Goal: Task Accomplishment & Management: Manage account settings

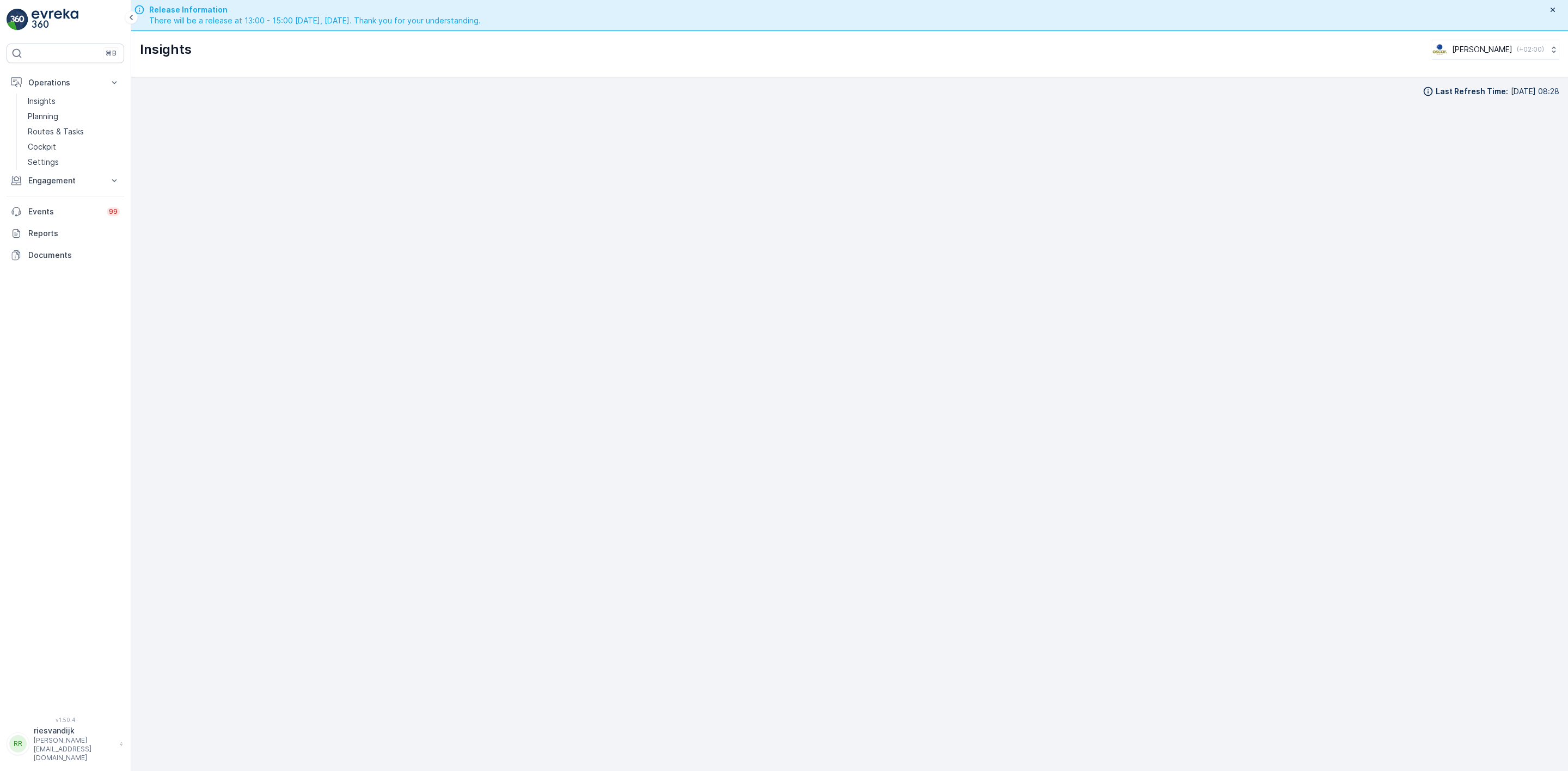
scroll to position [31, 0]
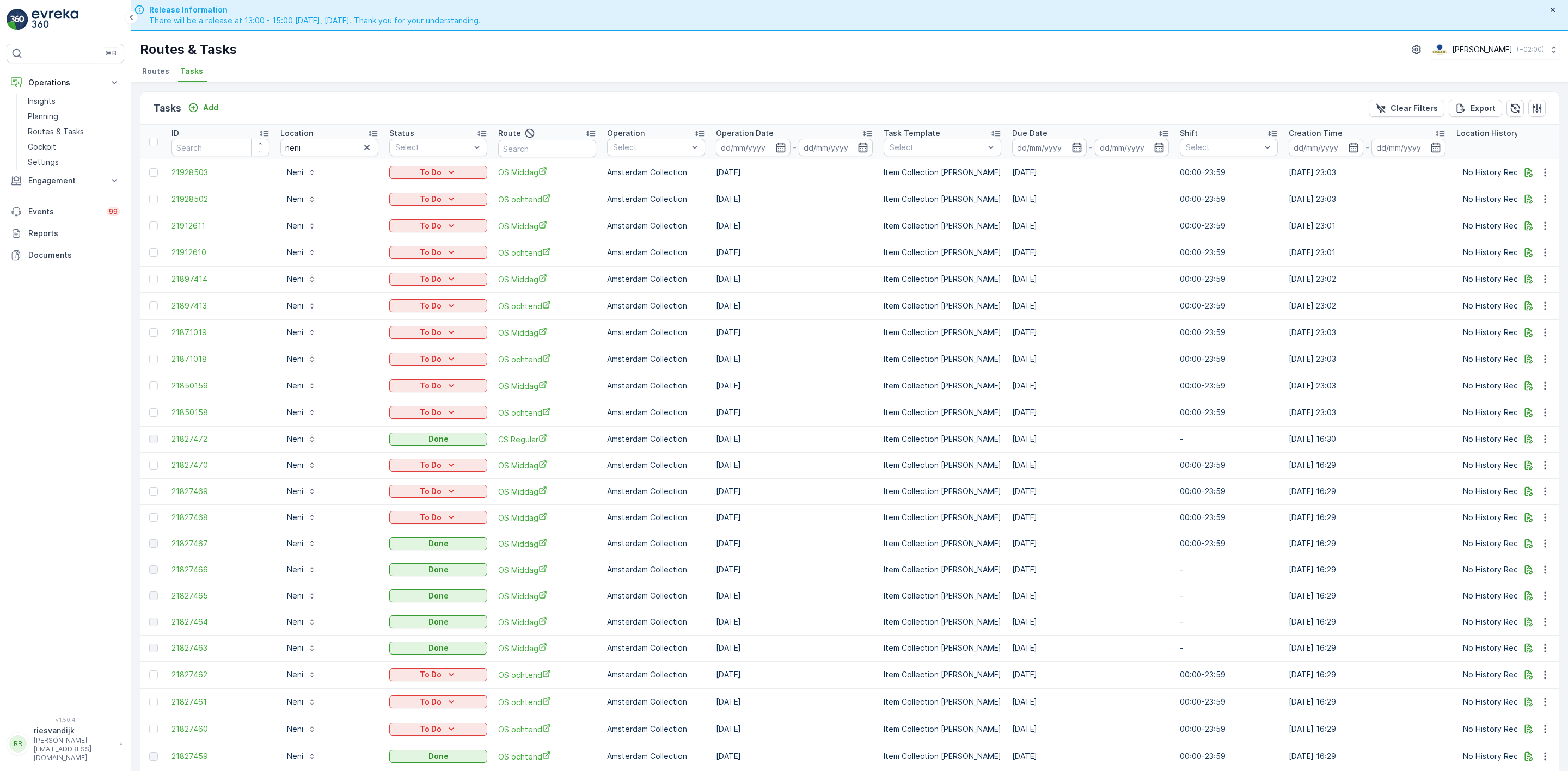
click at [68, 193] on div "Operations Insights Planning Routes & Tasks Cockpit Settings Engagement Insight…" at bounding box center [65, 169] width 117 height 194
click at [69, 188] on button "Engagement" at bounding box center [65, 181] width 117 height 22
click at [62, 242] on p "Service Points" at bounding box center [54, 245] width 53 height 11
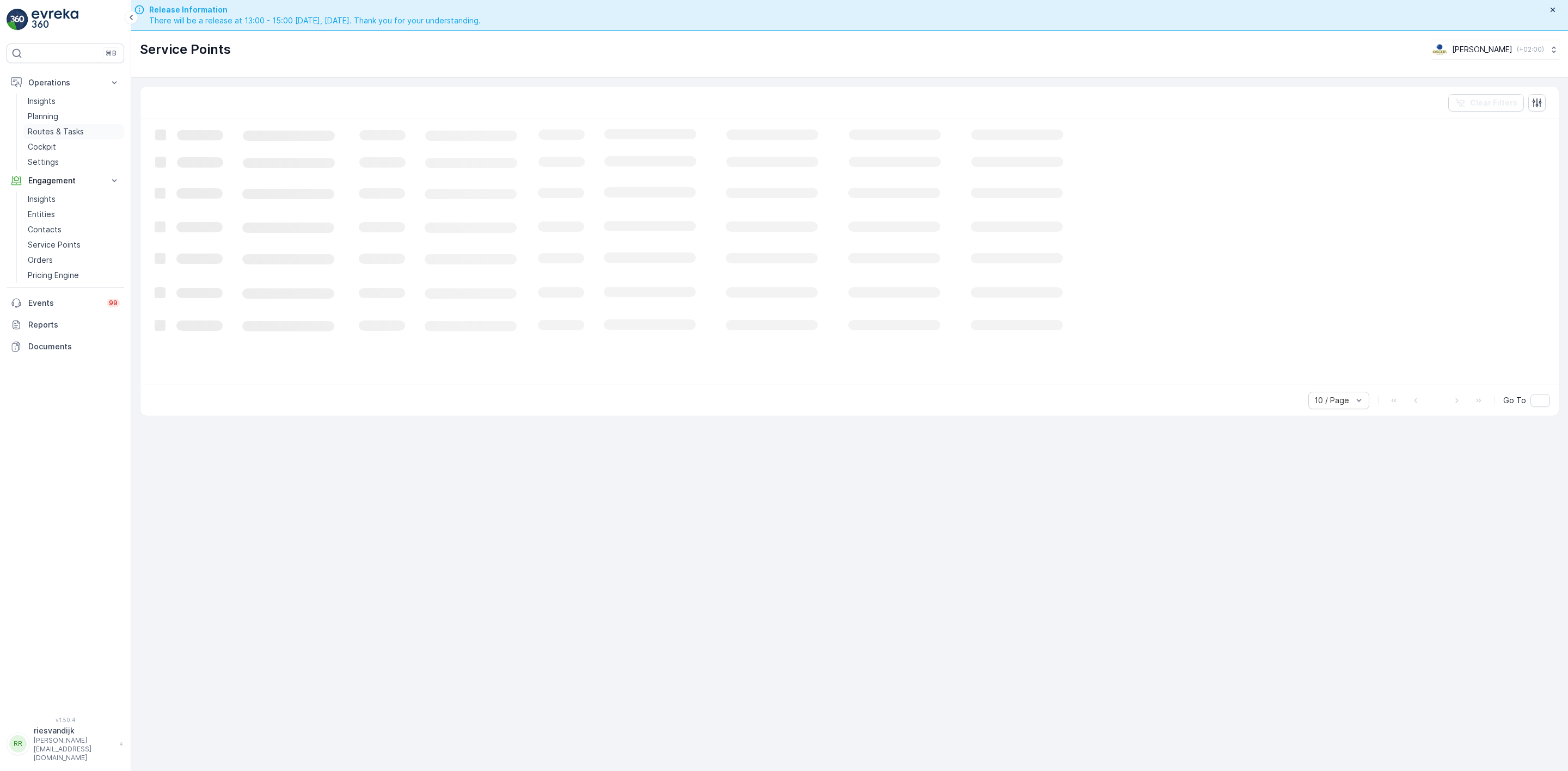
click at [43, 131] on p "Routes & Tasks" at bounding box center [56, 132] width 56 height 11
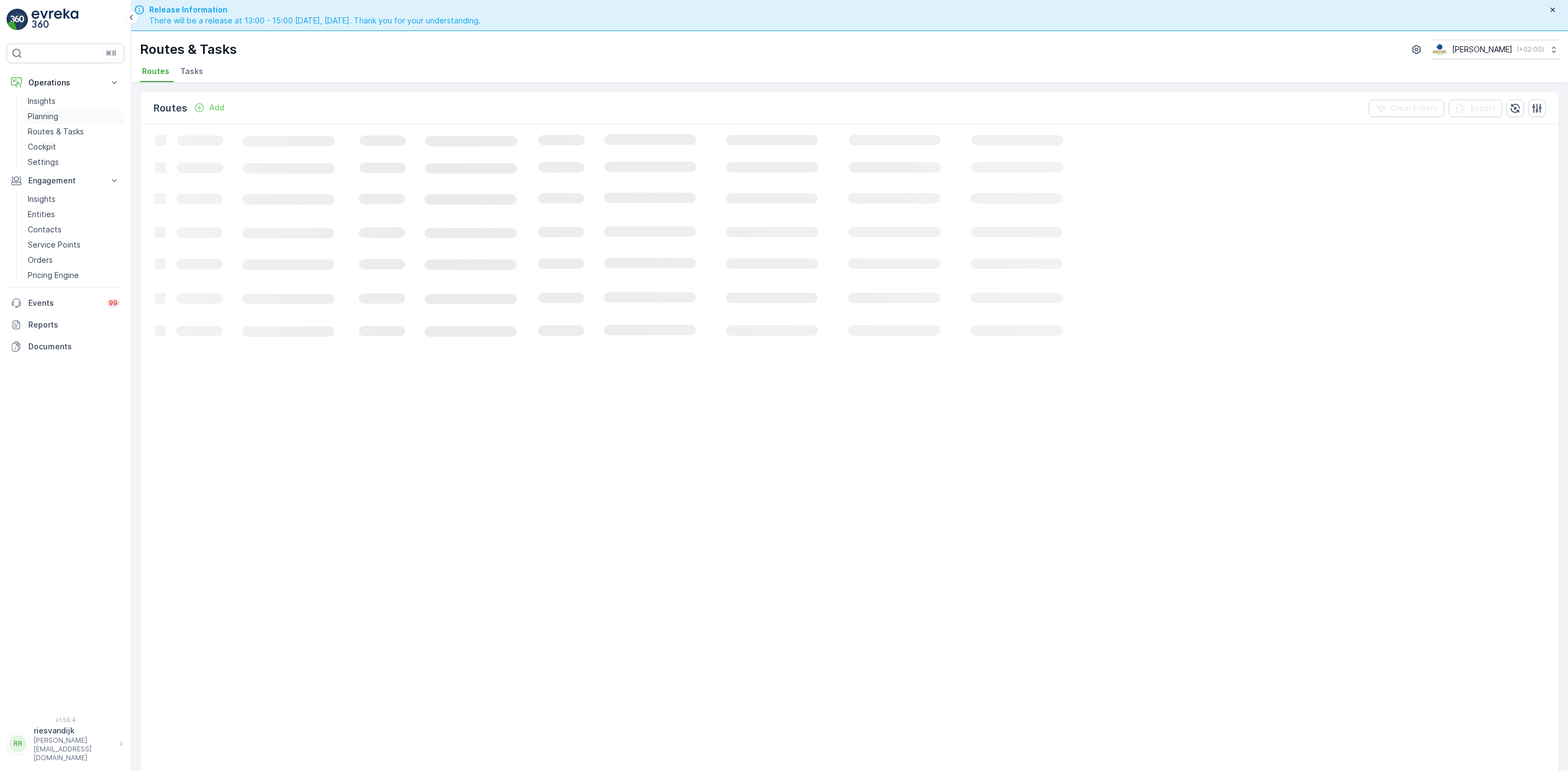
click at [51, 116] on p "Planning" at bounding box center [43, 116] width 30 height 11
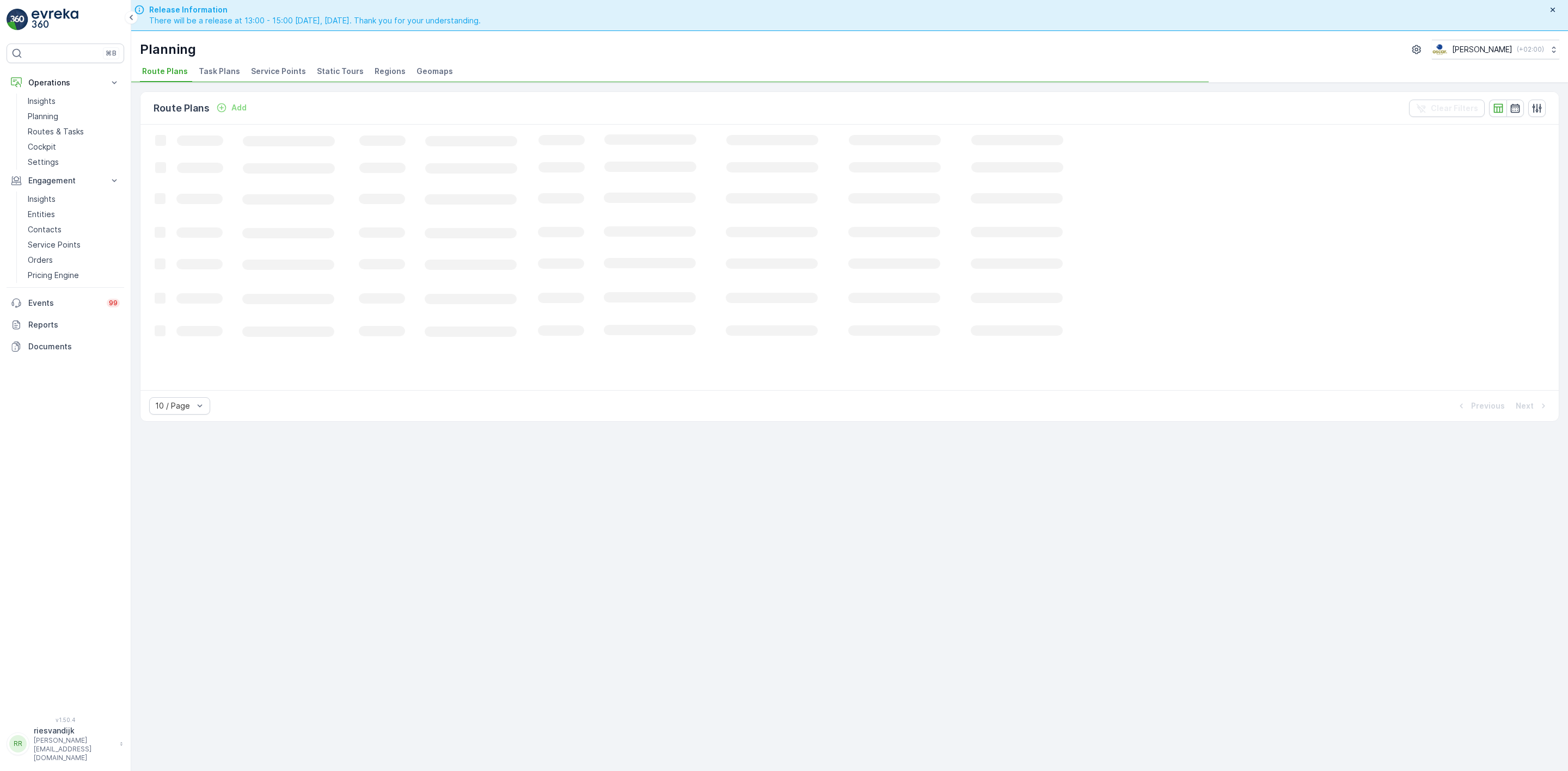
click at [225, 75] on span "Task Plans" at bounding box center [219, 71] width 41 height 11
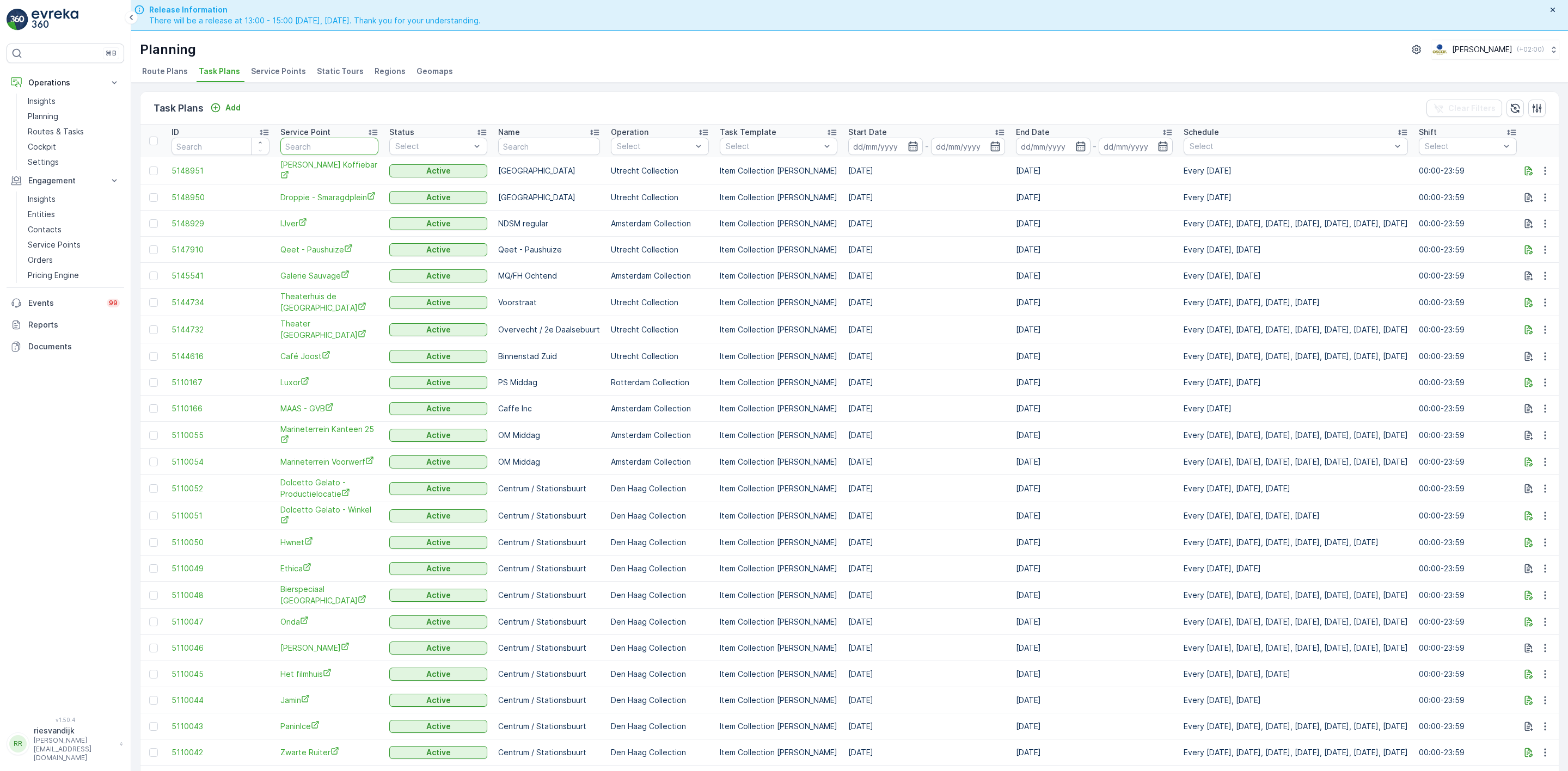
click at [337, 144] on input "text" at bounding box center [329, 146] width 98 height 18
type input "[GEOGRAPHIC_DATA]"
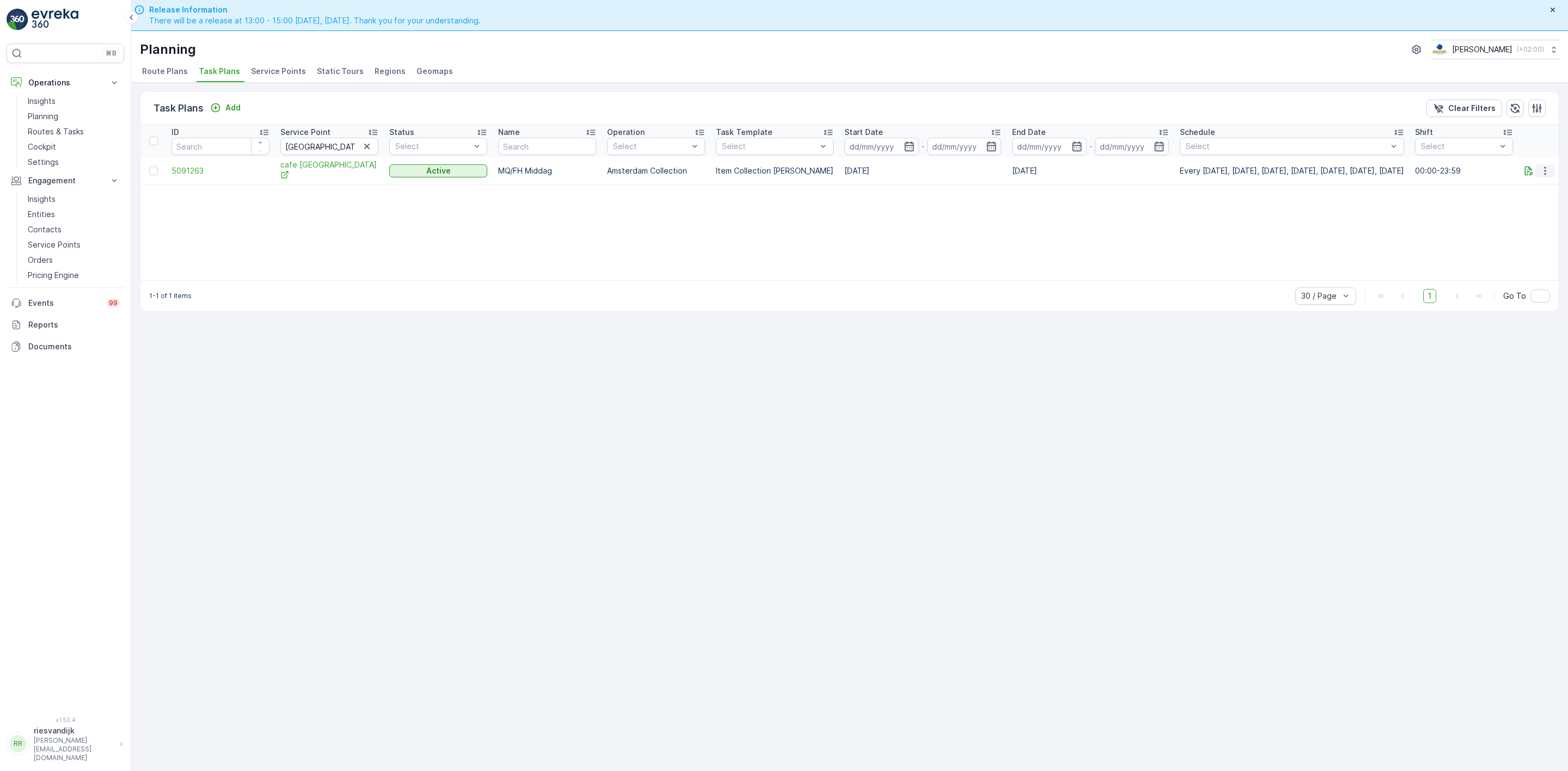
click at [1549, 172] on icon "button" at bounding box center [1545, 171] width 11 height 11
click at [1545, 203] on span "Edit Task Plan" at bounding box center [1525, 203] width 51 height 11
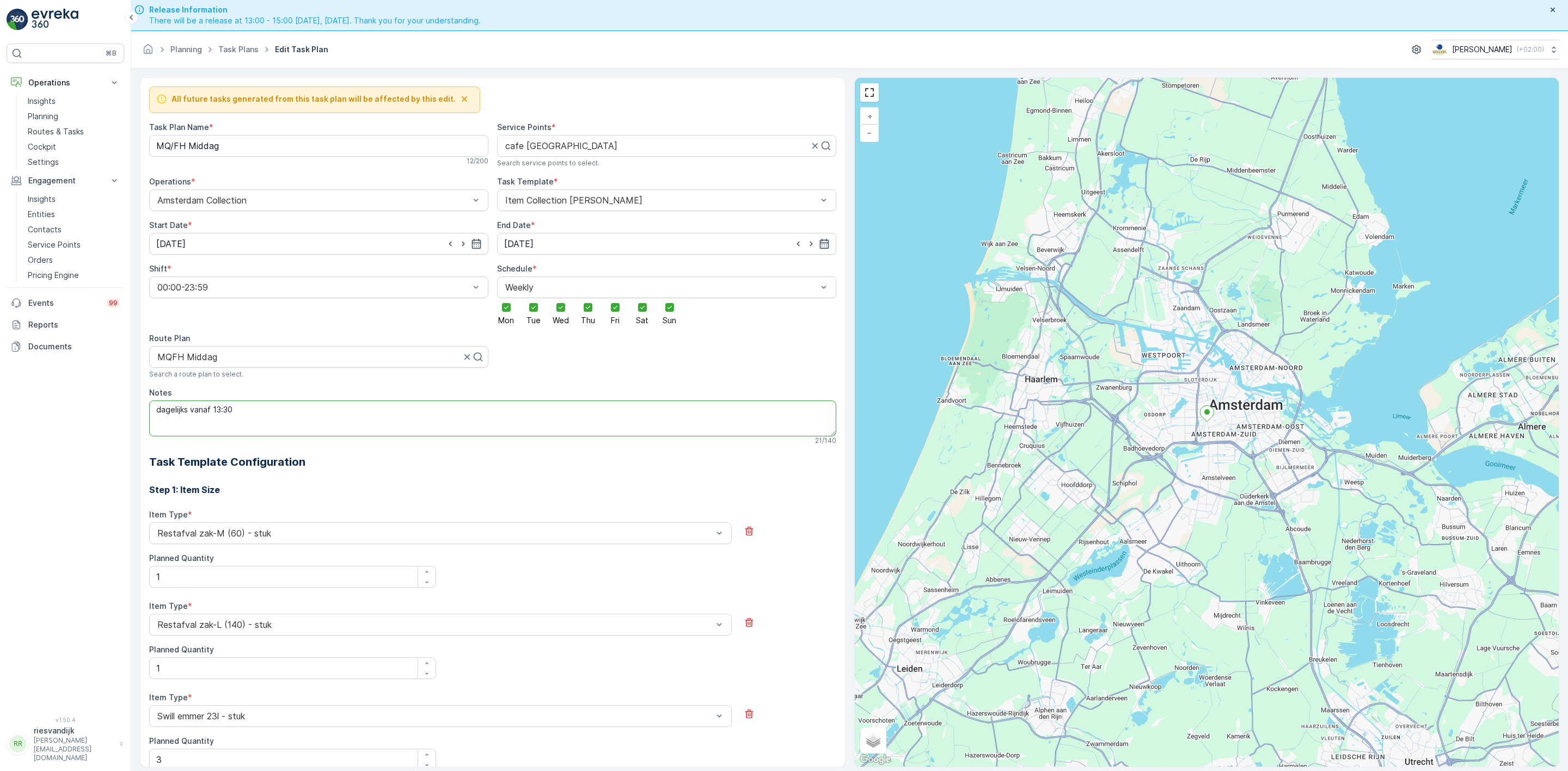
click at [256, 414] on textarea "dagelijks vanaf 13:30" at bounding box center [492, 418] width 687 height 36
paste textarea "t als [PERSON_NAME] dicht is er [PERSON_NAME] aangebeld"
click at [232, 412] on textarea "dagelijks vanaf 13:30t als [PERSON_NAME] dicht is er [PERSON_NAME] aangebeld" at bounding box center [492, 418] width 687 height 36
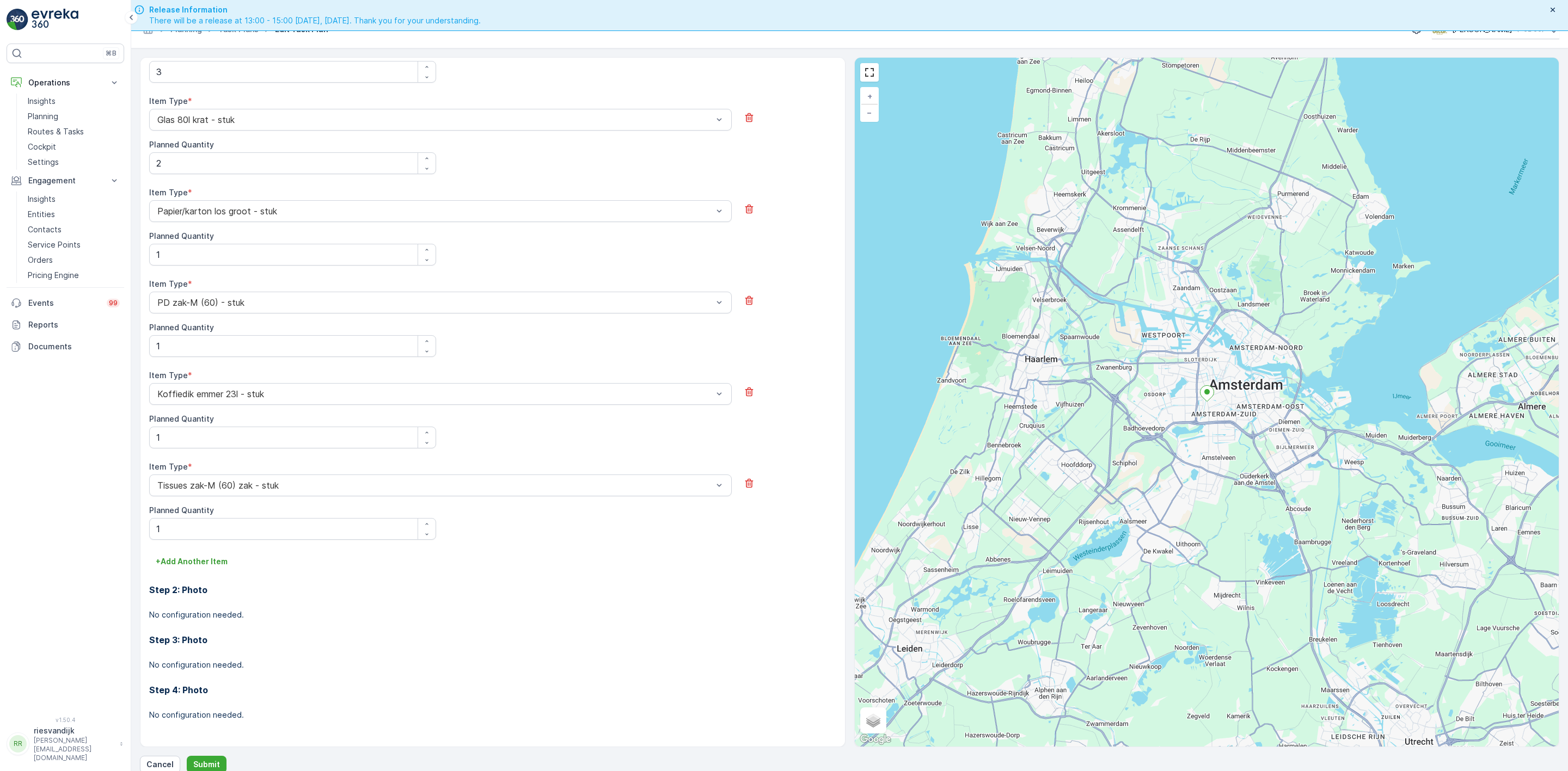
scroll to position [31, 0]
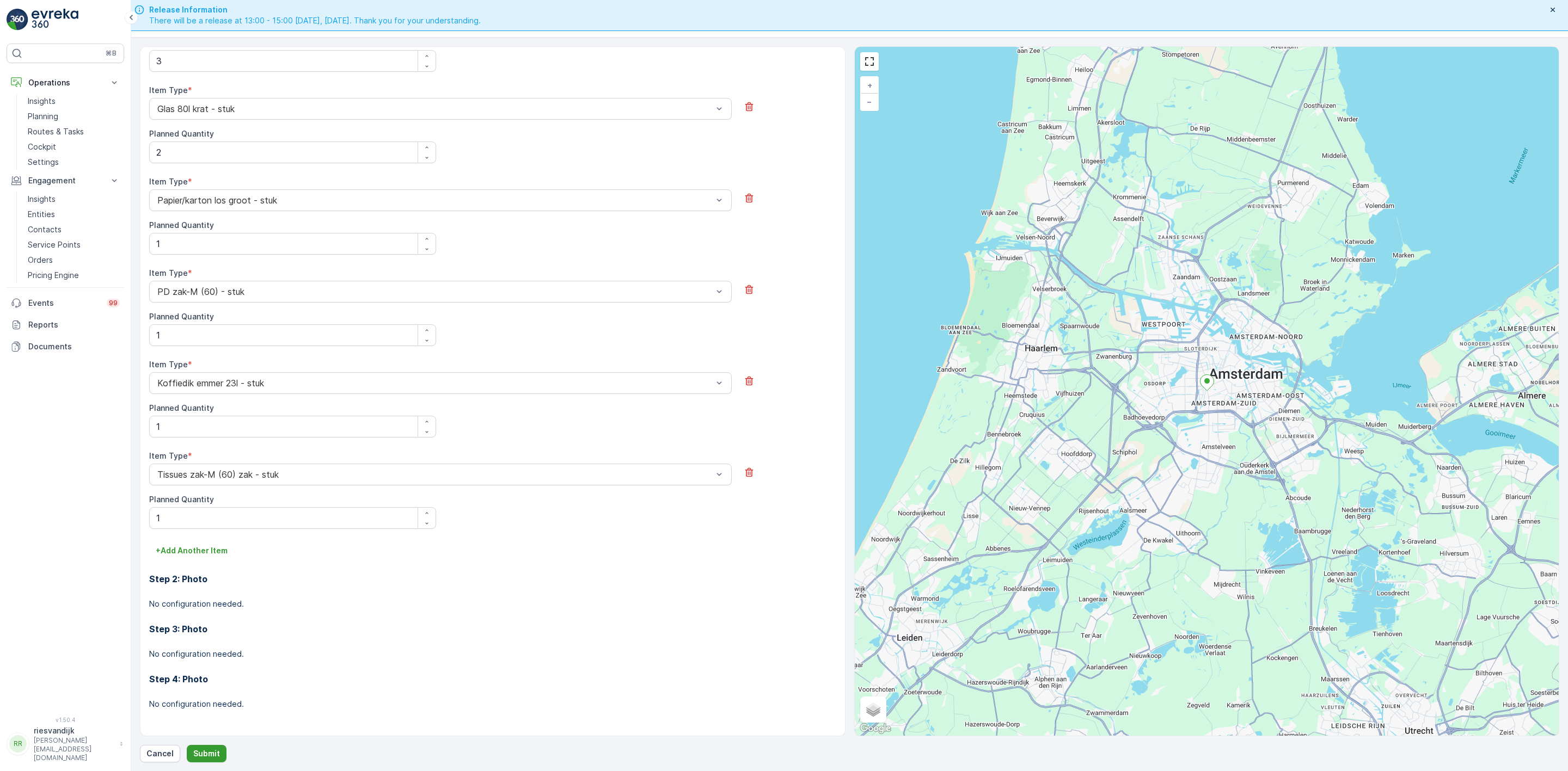
type textarea "dagelijks vanaf 13:30, als [PERSON_NAME] dicht is er [PERSON_NAME] aangebeld"
click at [195, 750] on p "Submit" at bounding box center [207, 754] width 27 height 11
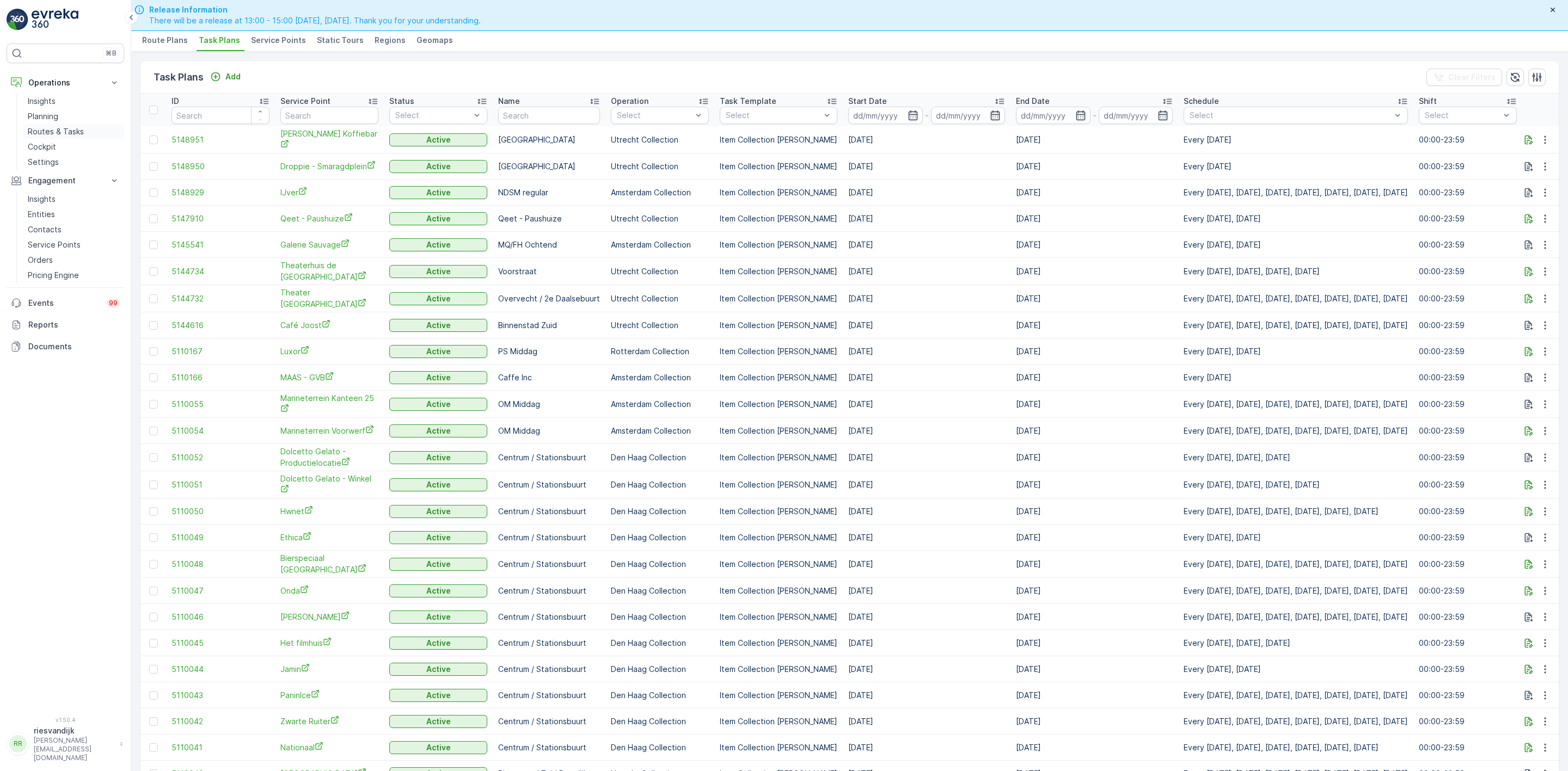
click at [59, 131] on p "Routes & Tasks" at bounding box center [56, 132] width 56 height 11
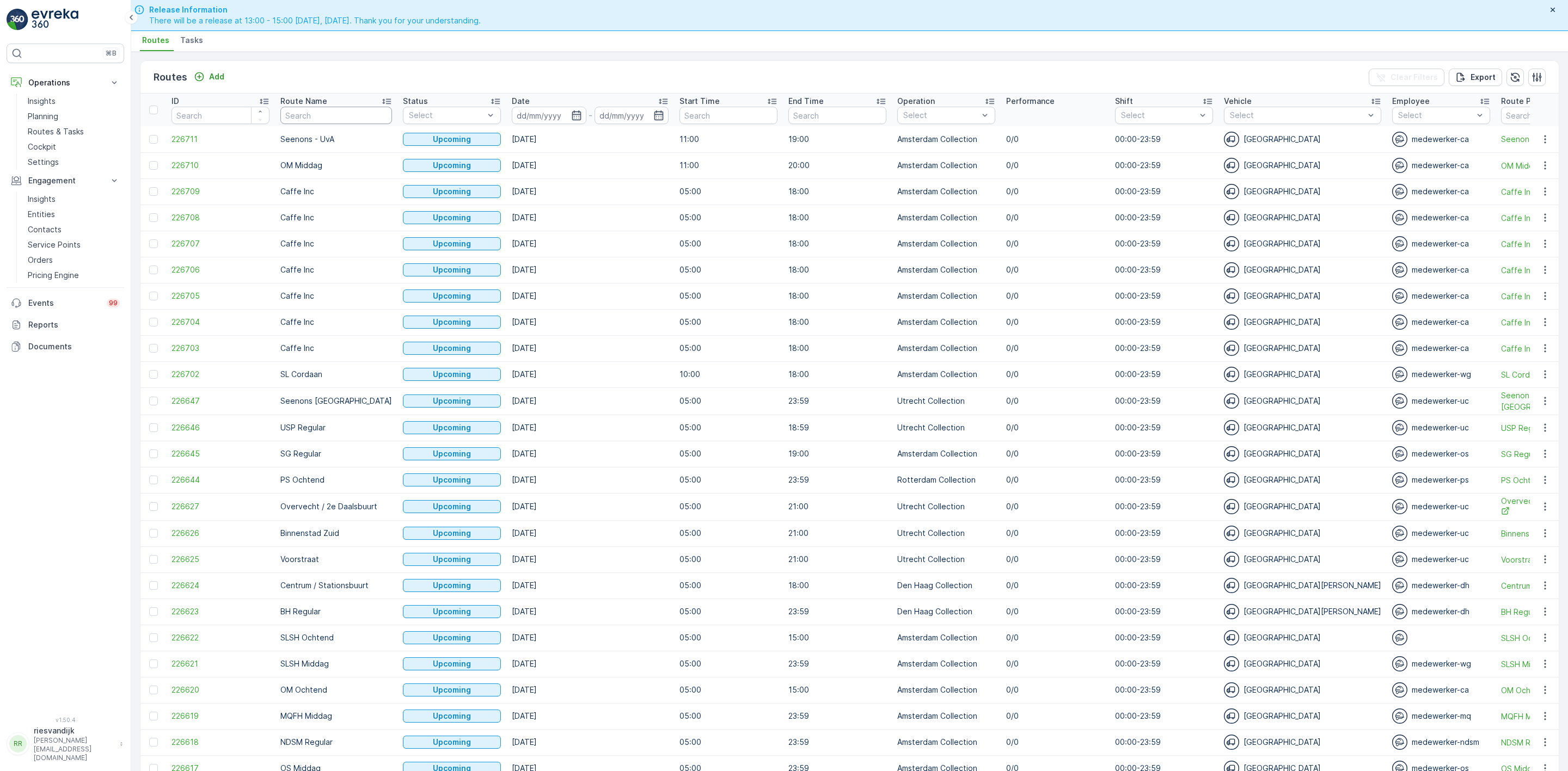
click at [352, 115] on input "text" at bounding box center [336, 115] width 111 height 18
type input "seenons -"
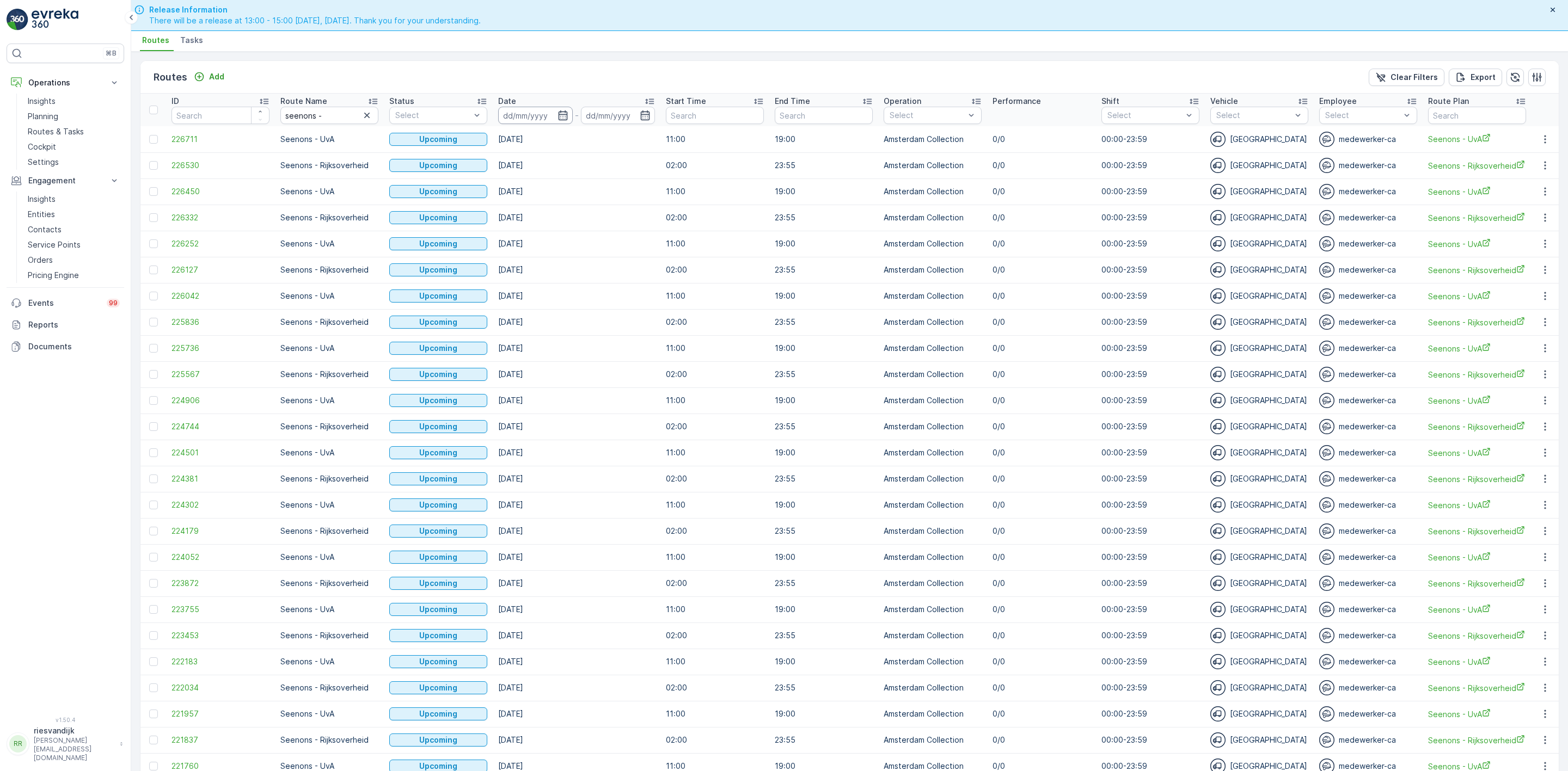
click at [549, 113] on input at bounding box center [535, 115] width 75 height 18
click at [616, 247] on div "22" at bounding box center [614, 249] width 18 height 18
type input "[DATE]"
click at [616, 247] on div "22" at bounding box center [614, 249] width 18 height 18
type input "[DATE]"
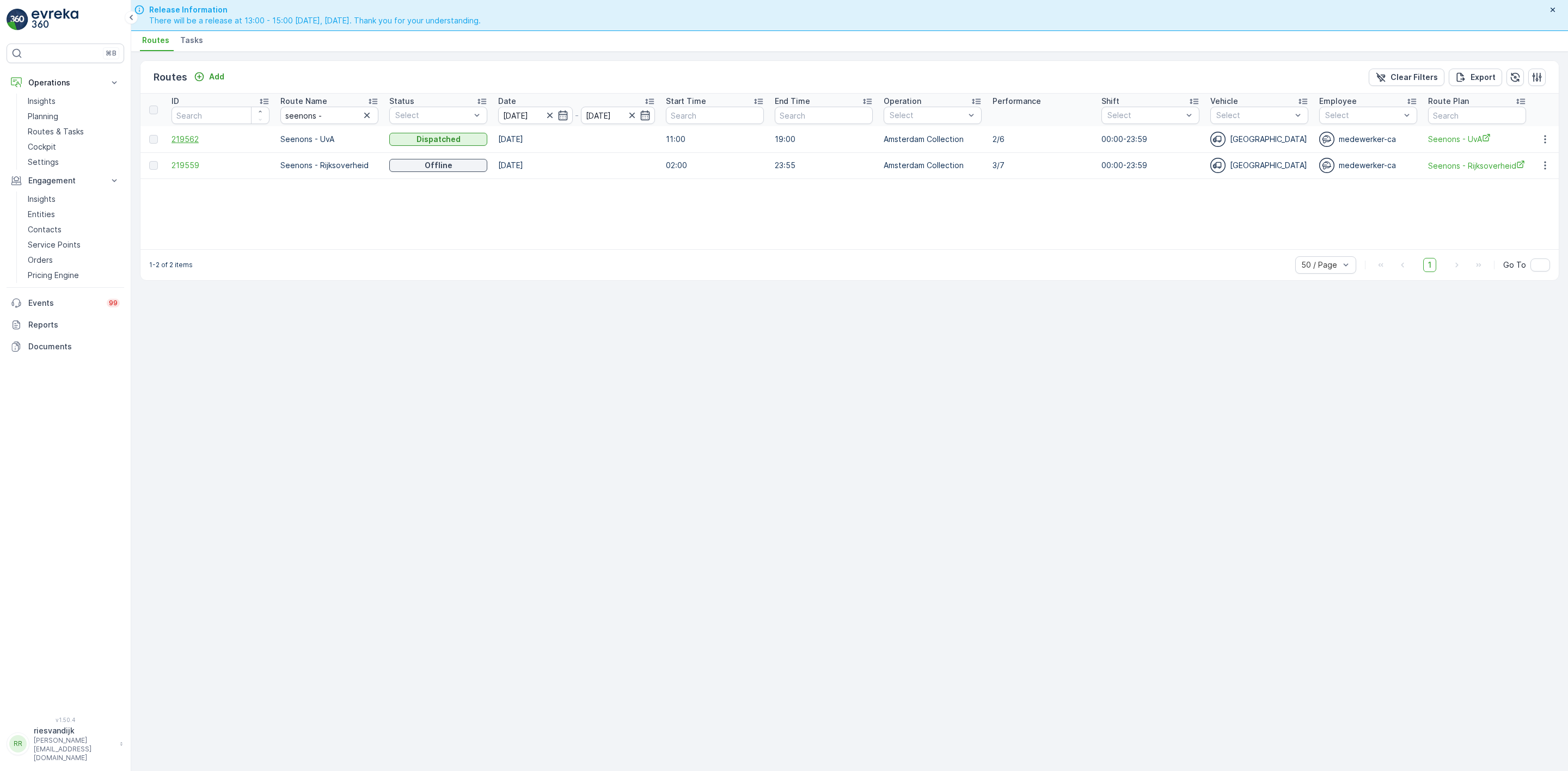
click at [181, 136] on span "219562" at bounding box center [220, 139] width 98 height 11
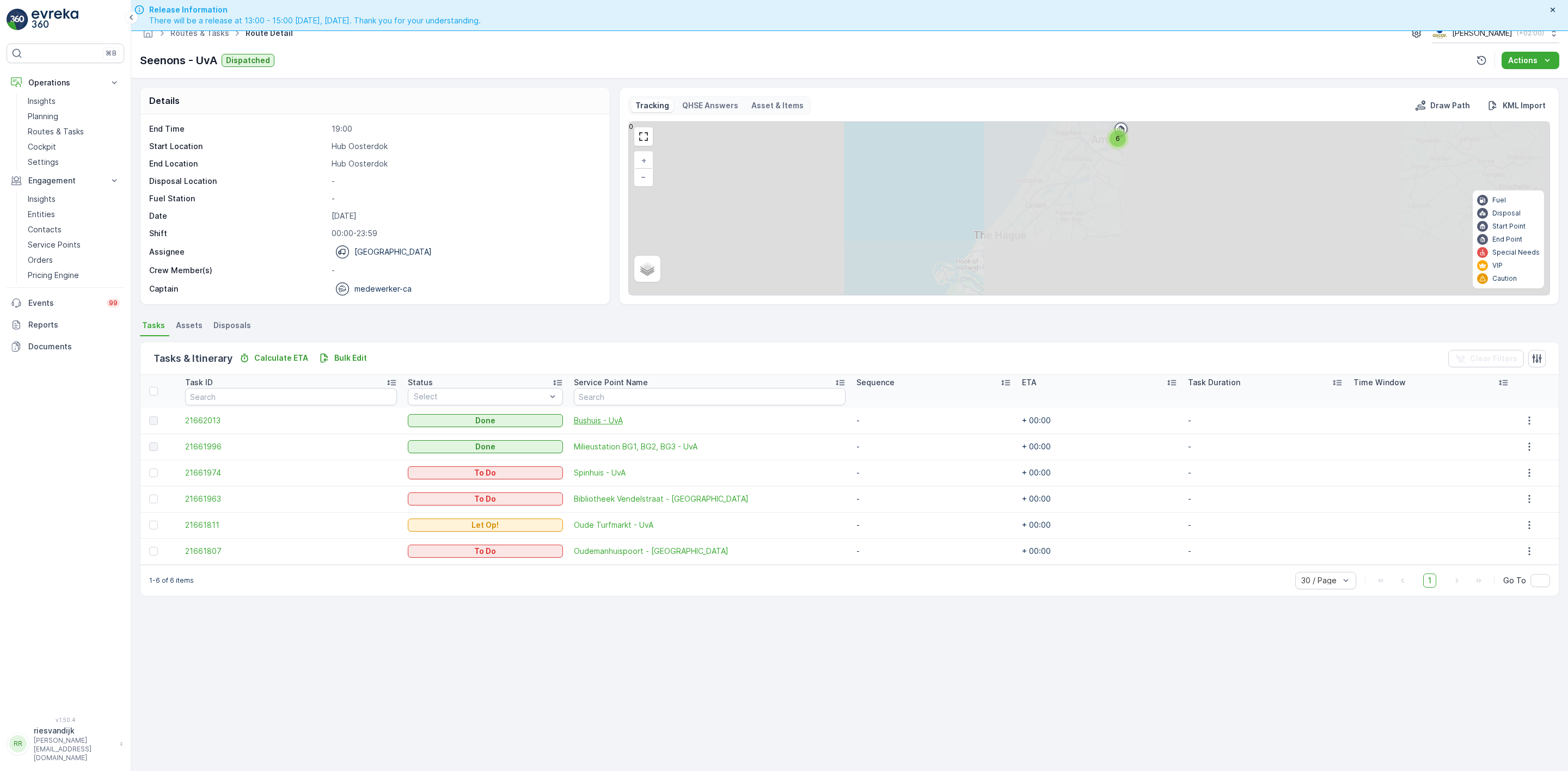
scroll to position [31, 0]
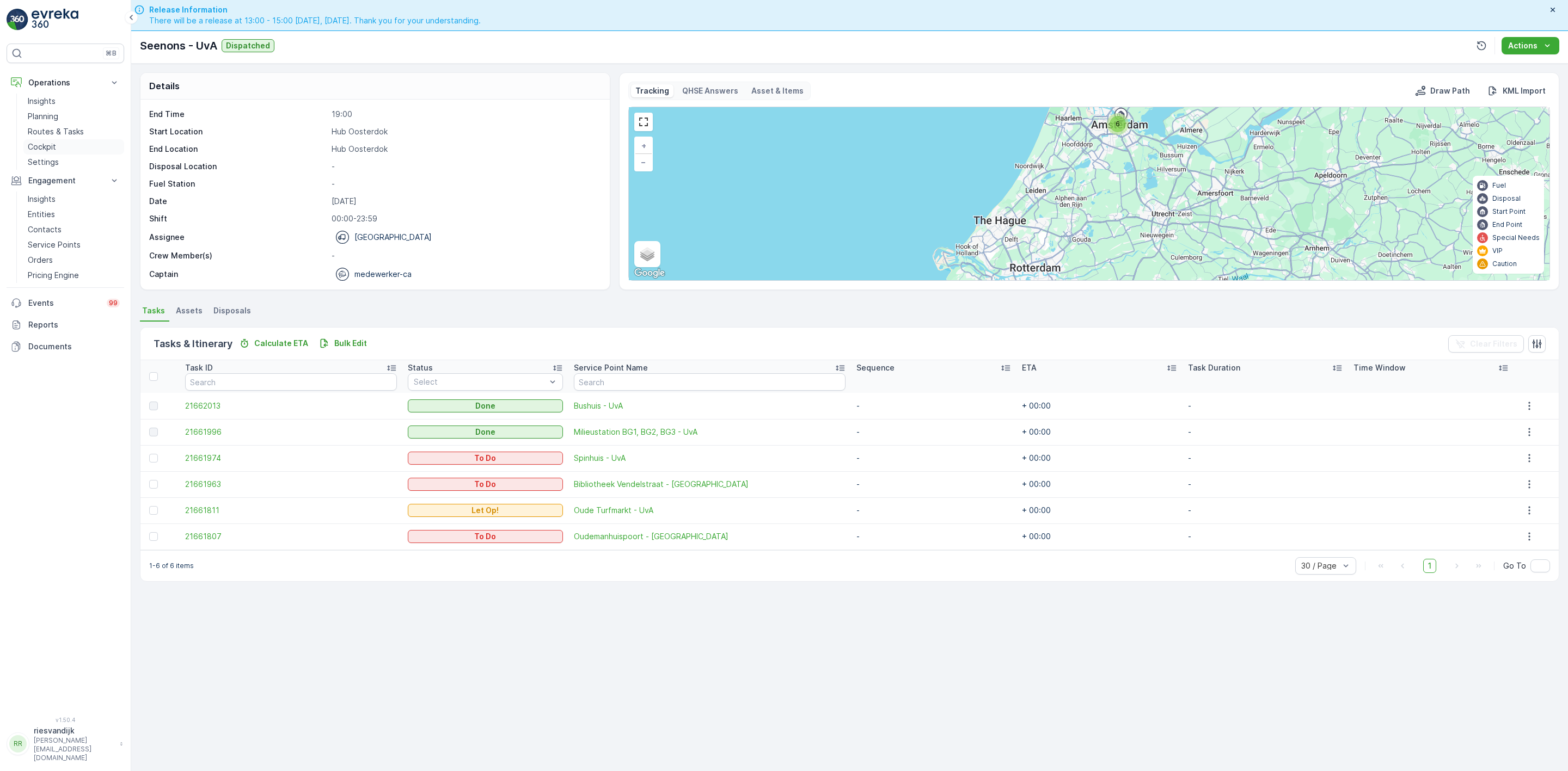
click at [51, 147] on p "Cockpit" at bounding box center [42, 147] width 29 height 11
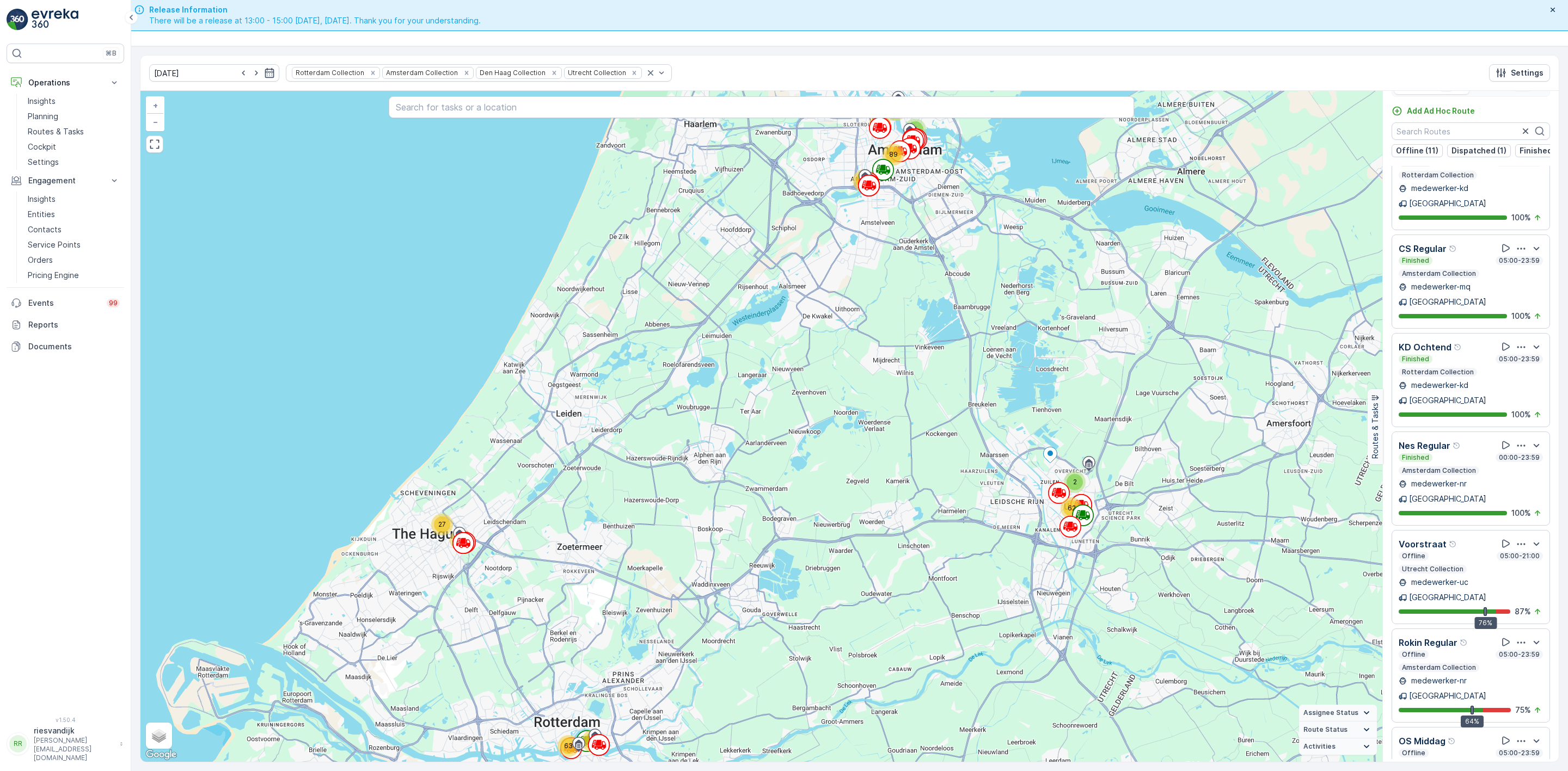
scroll to position [28, 0]
